Goal: Information Seeking & Learning: Understand process/instructions

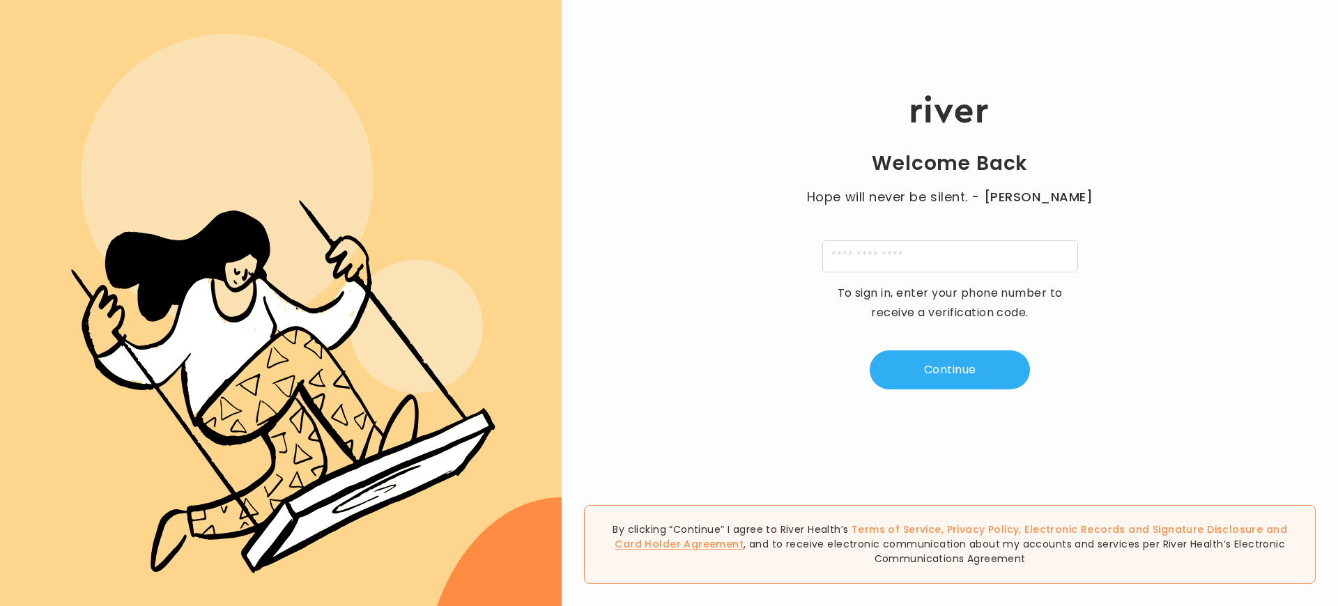
click at [743, 537] on link "Card Holder Agreement" at bounding box center [678, 544] width 129 height 14
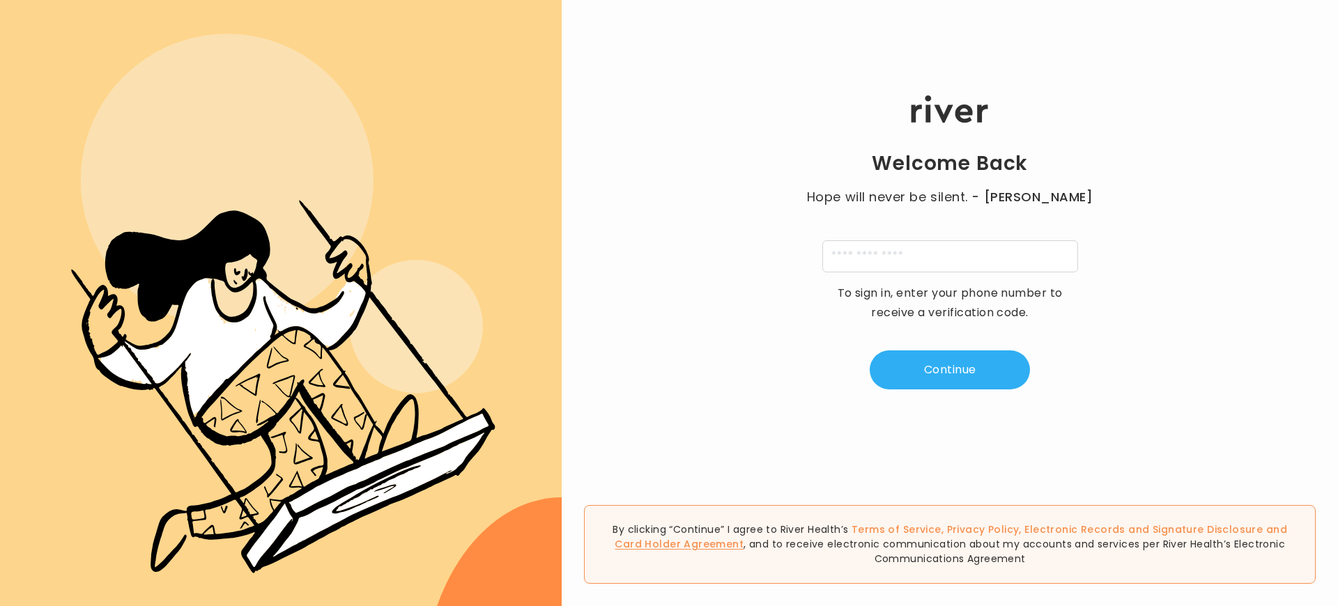
click at [743, 537] on link "Card Holder Agreement" at bounding box center [678, 544] width 129 height 14
